Goal: Task Accomplishment & Management: Use online tool/utility

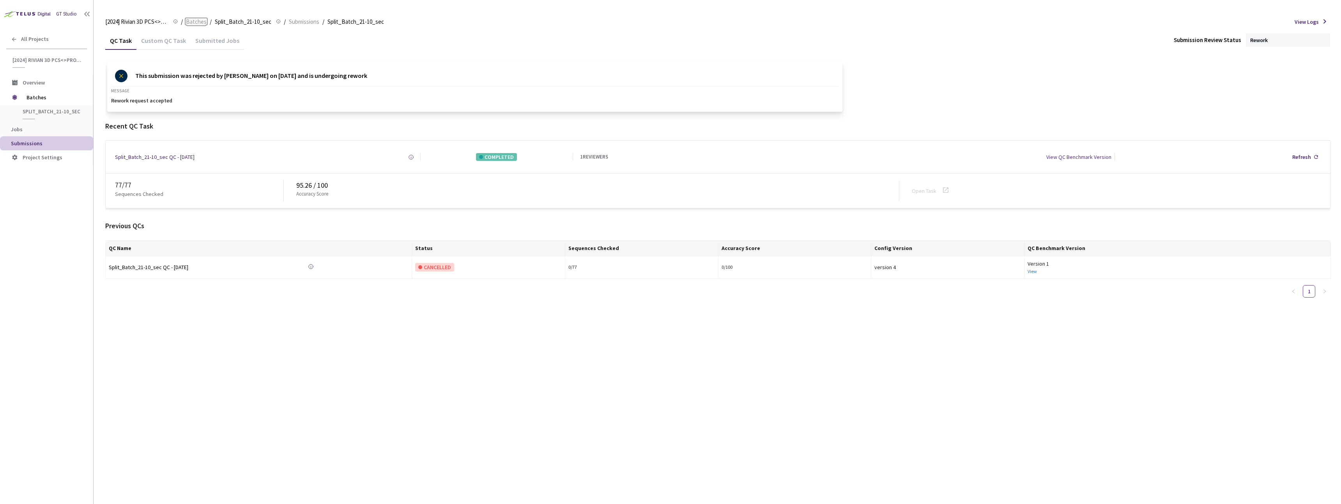
click at [202, 24] on span "Batches" at bounding box center [196, 21] width 21 height 9
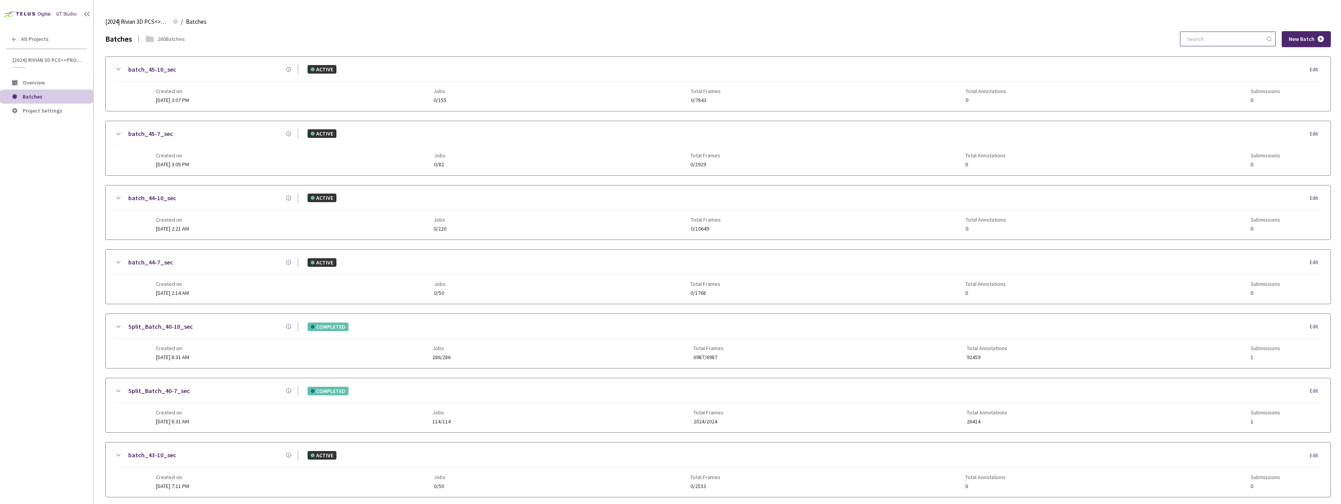
click at [1218, 41] on input at bounding box center [1223, 39] width 83 height 14
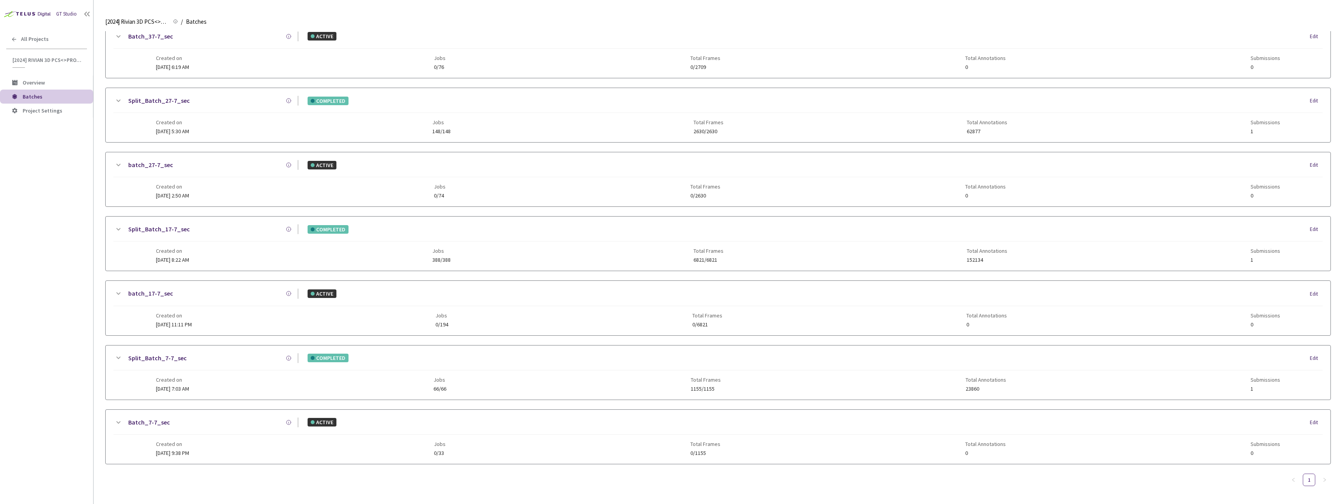
type input "7-7"
click at [520, 444] on div "Created on 19 Aug, 2024 at 9:38 PM Jobs 0/33 Total Frames 0/1155 Total Annotati…" at bounding box center [718, 445] width 1125 height 21
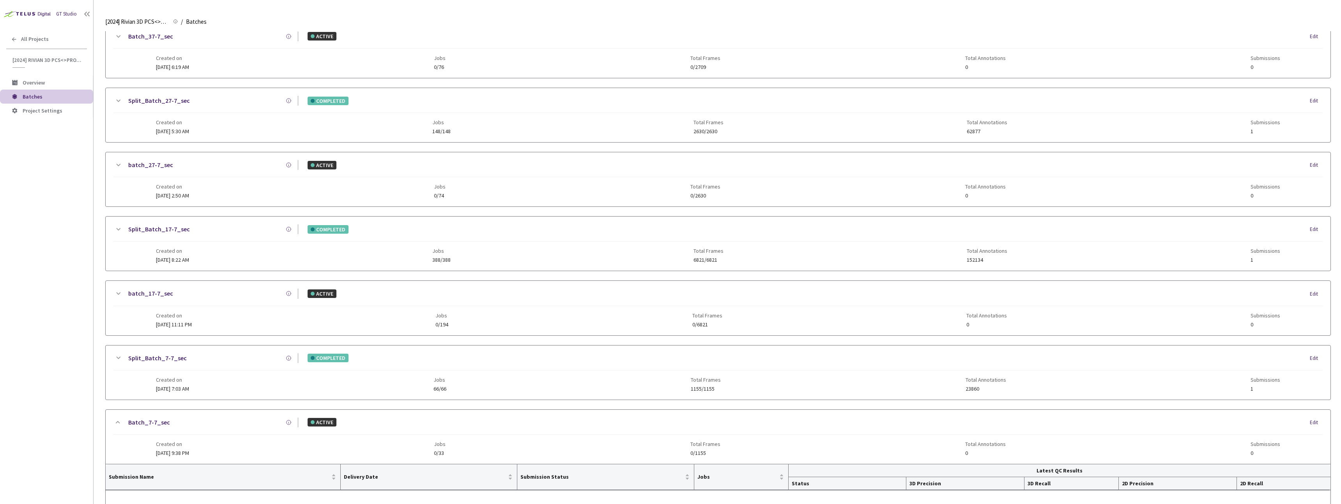
scroll to position [247, 0]
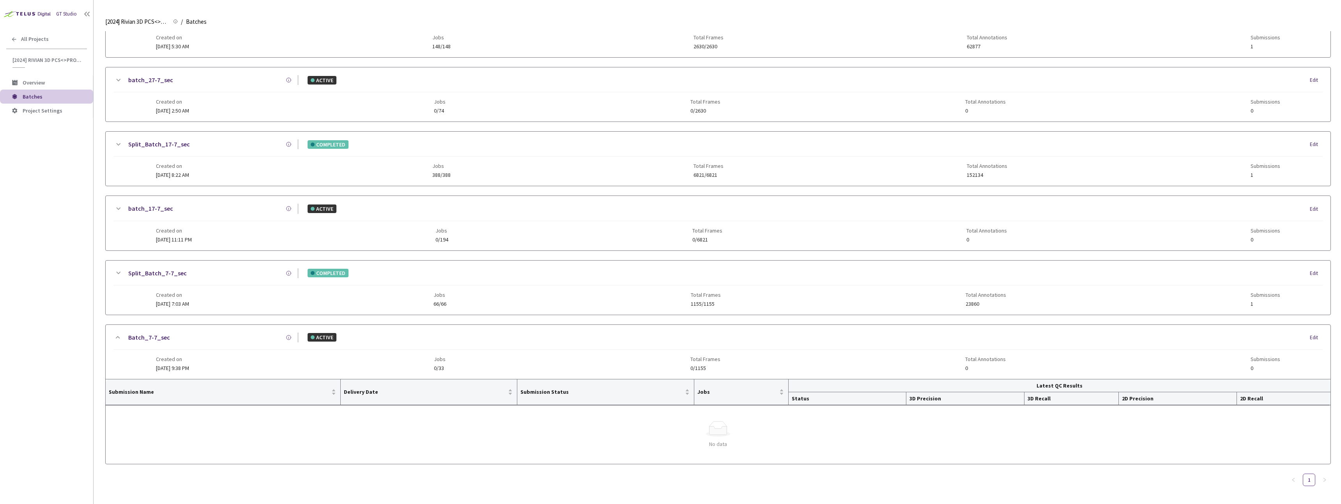
click at [236, 308] on div "Split_Batch_7-7_sec COMPLETED Edit Created on 24 Aug, 2024 at 7:03 AM Jobs 66/6…" at bounding box center [718, 288] width 1225 height 54
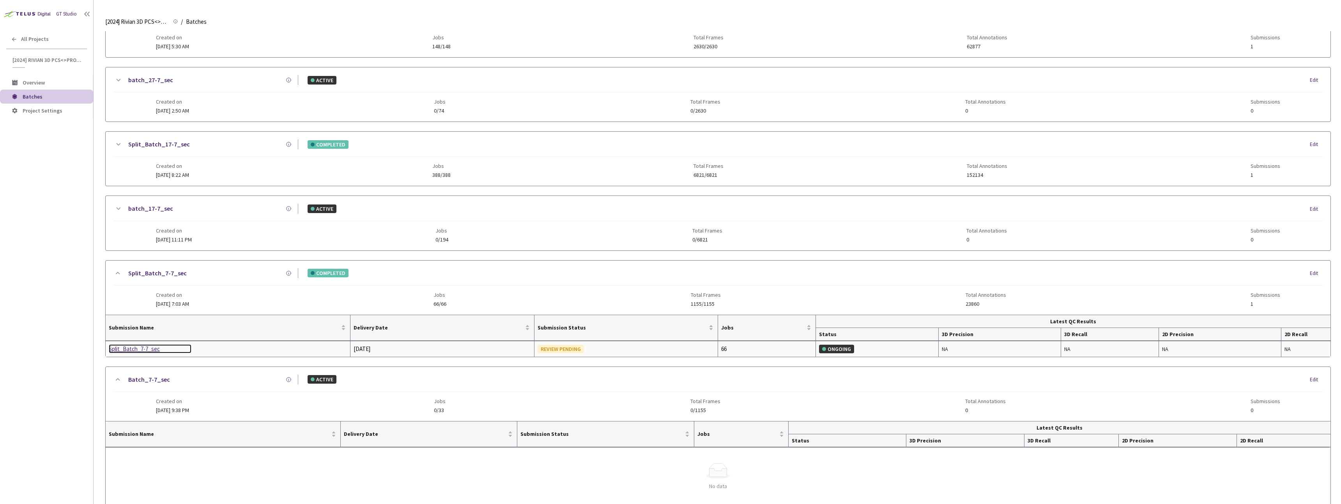
click at [138, 351] on div "Split_Batch_7-7_sec" at bounding box center [150, 349] width 83 height 9
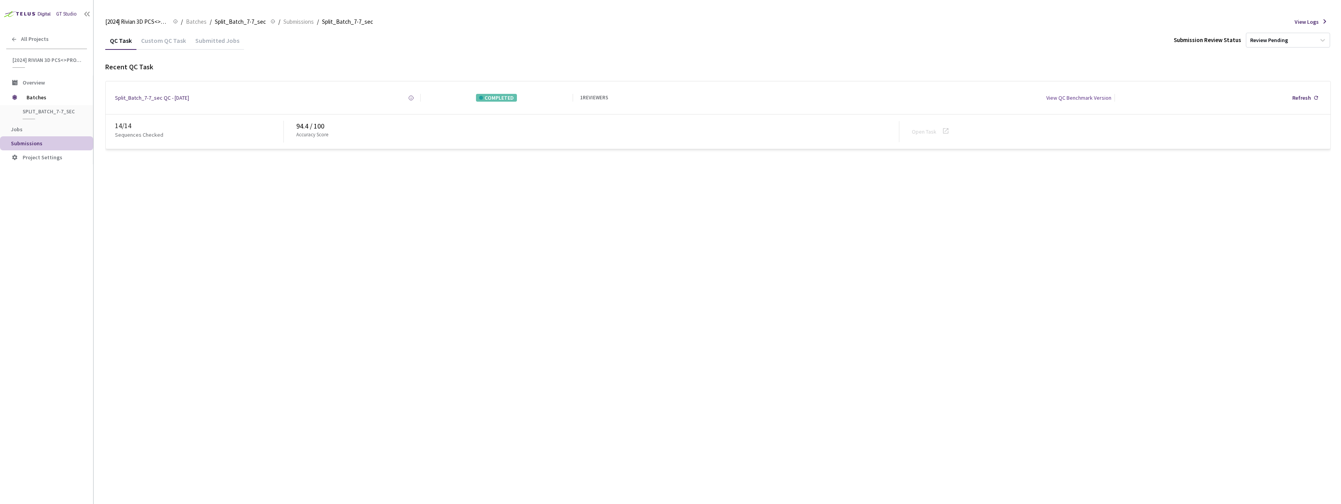
click at [168, 40] on div "Custom QC Task" at bounding box center [163, 43] width 54 height 13
click at [368, 249] on div "QC Task Custom QC Task Submitted Jobs Submission Review Status Review Pending R…" at bounding box center [718, 267] width 1226 height 473
click at [926, 133] on link "Open Task" at bounding box center [924, 131] width 25 height 7
click at [927, 133] on link "Open Task" at bounding box center [924, 131] width 25 height 7
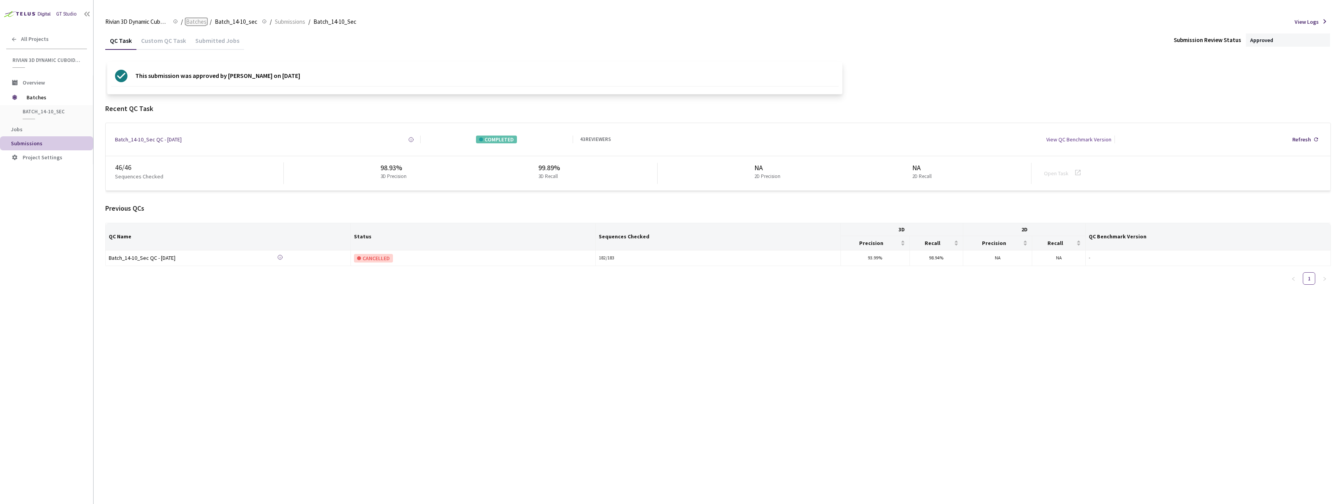
click at [194, 19] on span "Batches" at bounding box center [196, 21] width 21 height 9
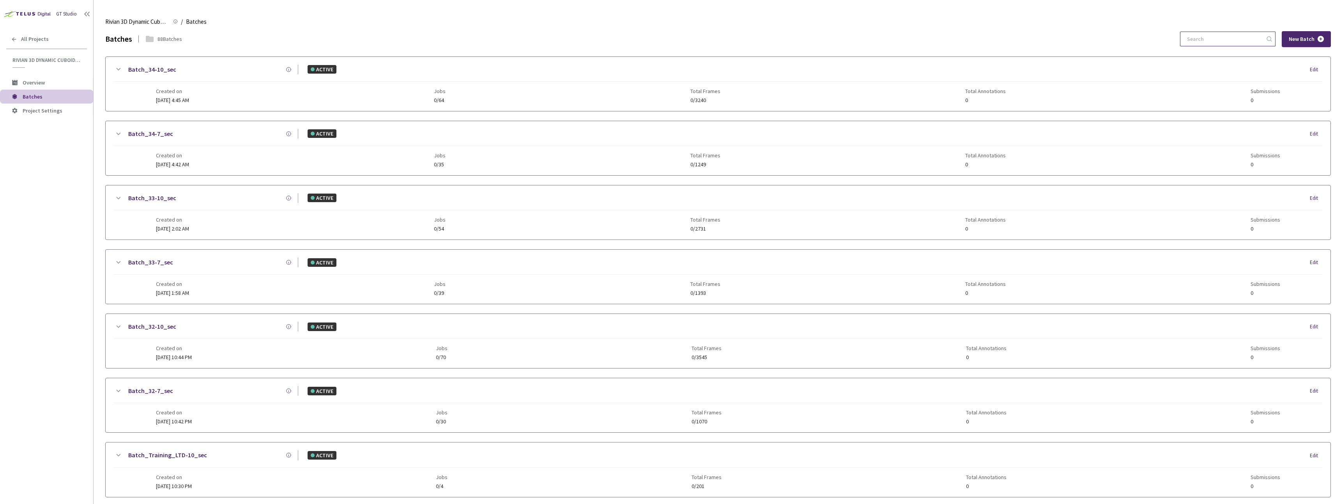
click at [1238, 39] on input at bounding box center [1223, 39] width 83 height 14
paste input "30-10"
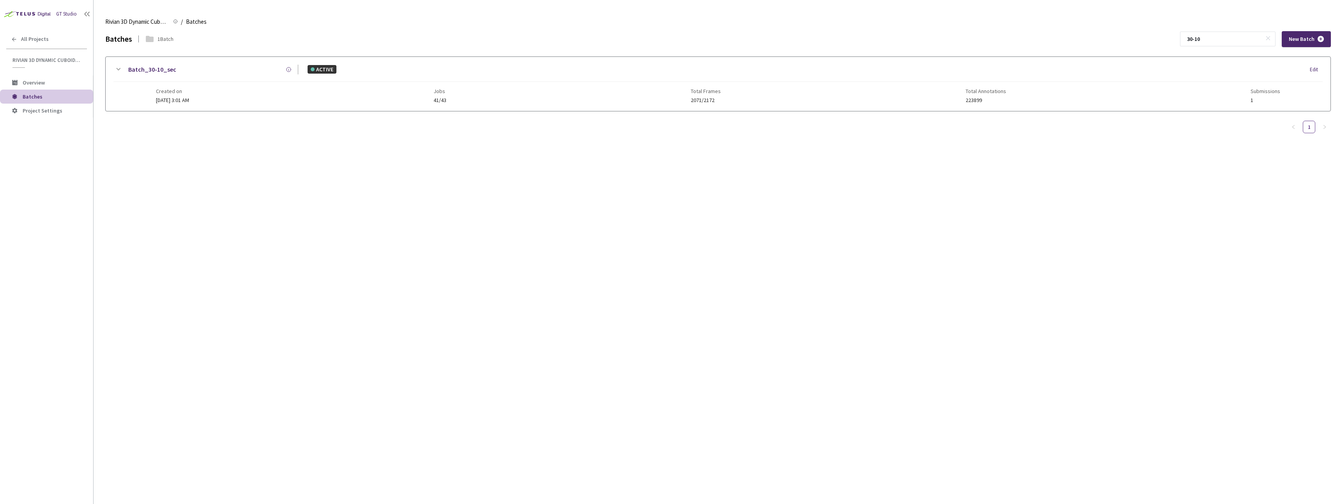
type input "30-10"
click at [490, 100] on div "Created on [DATE] 3:01 AM Jobs 41/43 Total Frames 2071/2172 Total Annotations 2…" at bounding box center [718, 92] width 1125 height 21
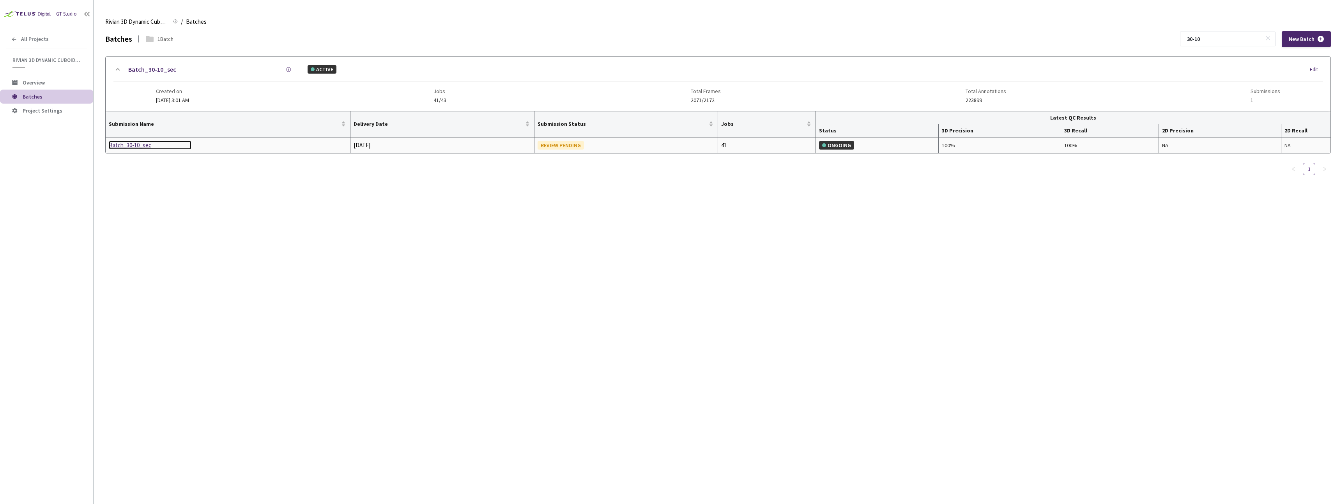
click at [134, 145] on div "Batch_30-10_sec" at bounding box center [150, 145] width 83 height 9
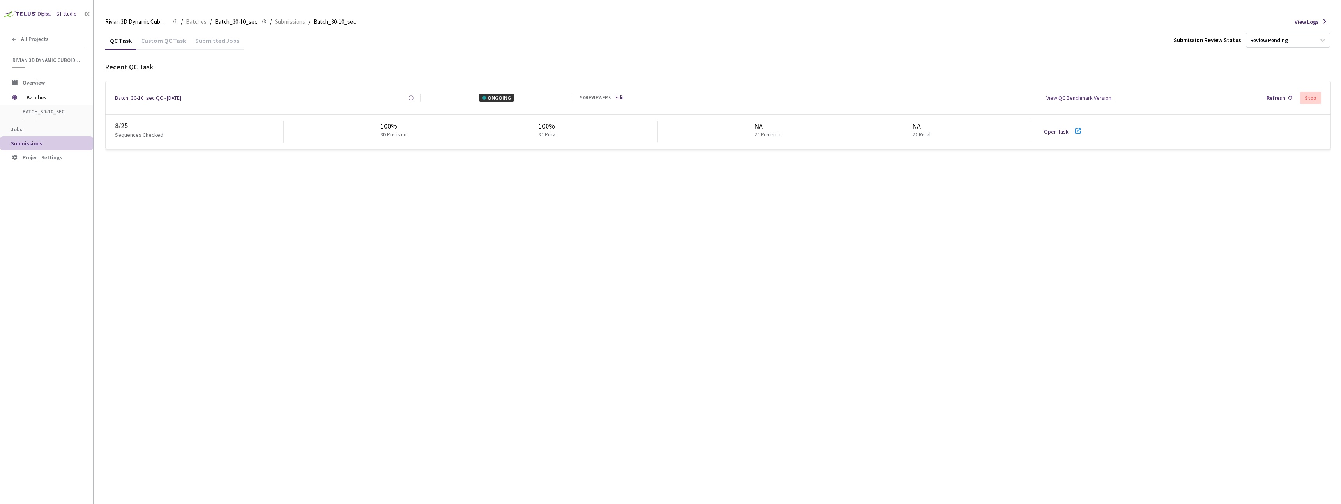
click at [155, 49] on div "Custom QC Task" at bounding box center [163, 43] width 54 height 13
click at [199, 22] on span "Batches" at bounding box center [196, 21] width 21 height 9
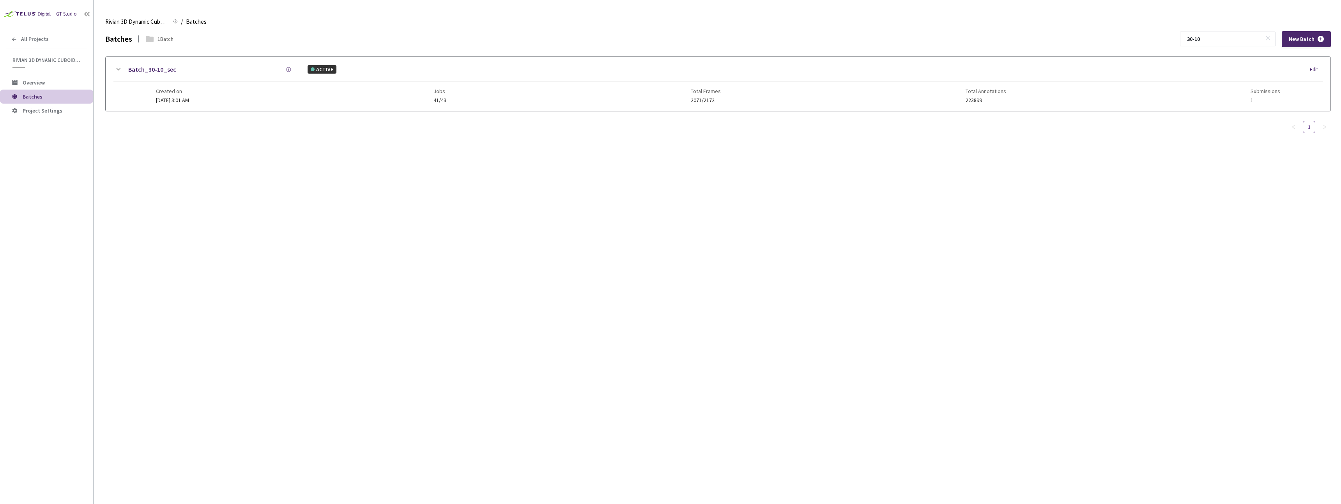
click at [260, 121] on div "1" at bounding box center [718, 127] width 1226 height 12
click at [250, 110] on div "Batch_30-10_sec ACTIVE Edit Created on 22 Jul, 2025 at 3:01 AM Jobs 41/43 Total…" at bounding box center [718, 84] width 1225 height 54
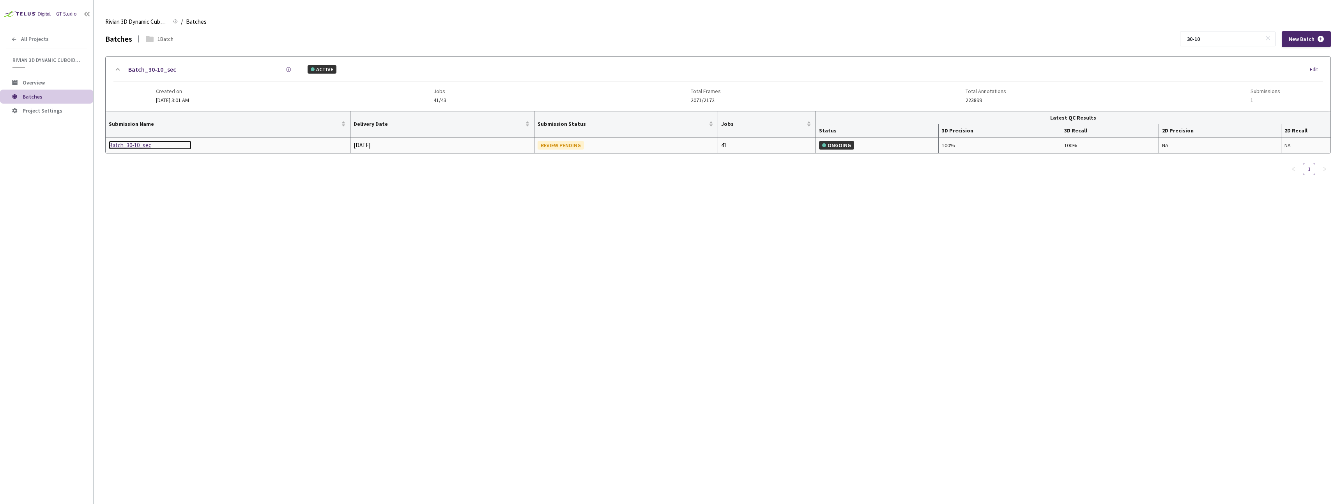
click at [138, 145] on div "Batch_30-10_sec" at bounding box center [150, 145] width 83 height 9
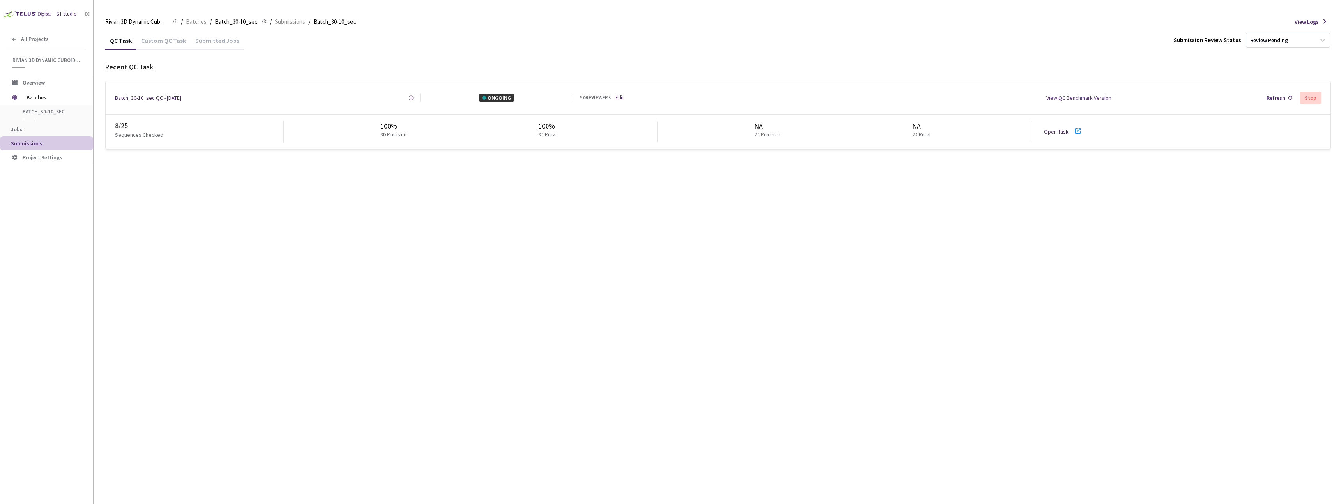
click at [1046, 133] on link "Open Task" at bounding box center [1056, 131] width 25 height 7
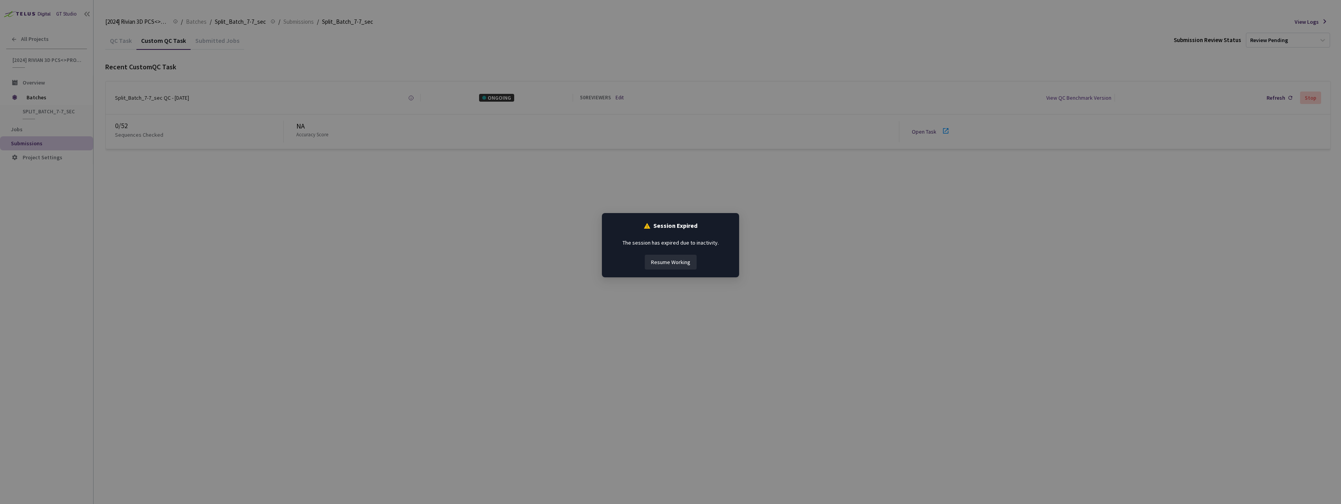
click at [662, 265] on button "Resume Working" at bounding box center [671, 262] width 52 height 15
